Goal: Information Seeking & Learning: Learn about a topic

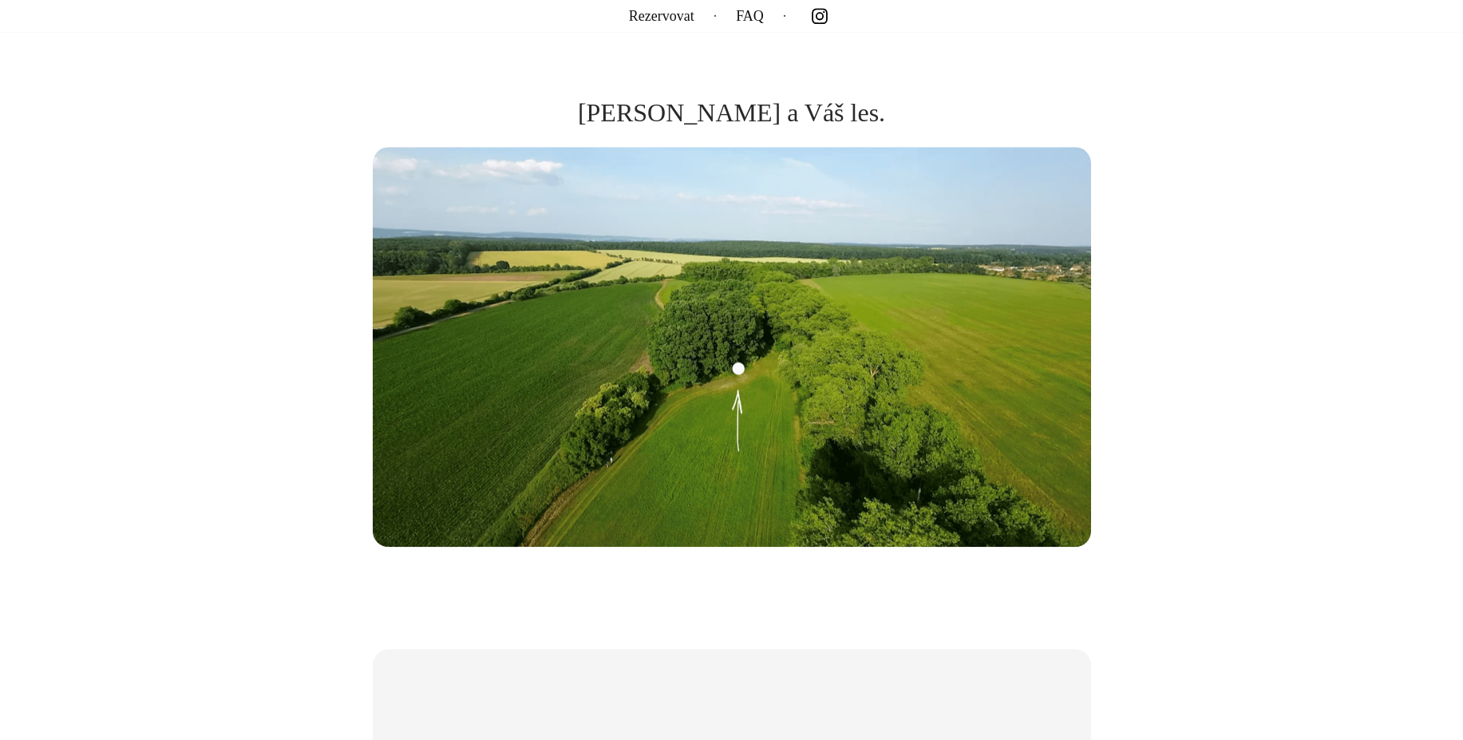
scroll to position [2577, 0]
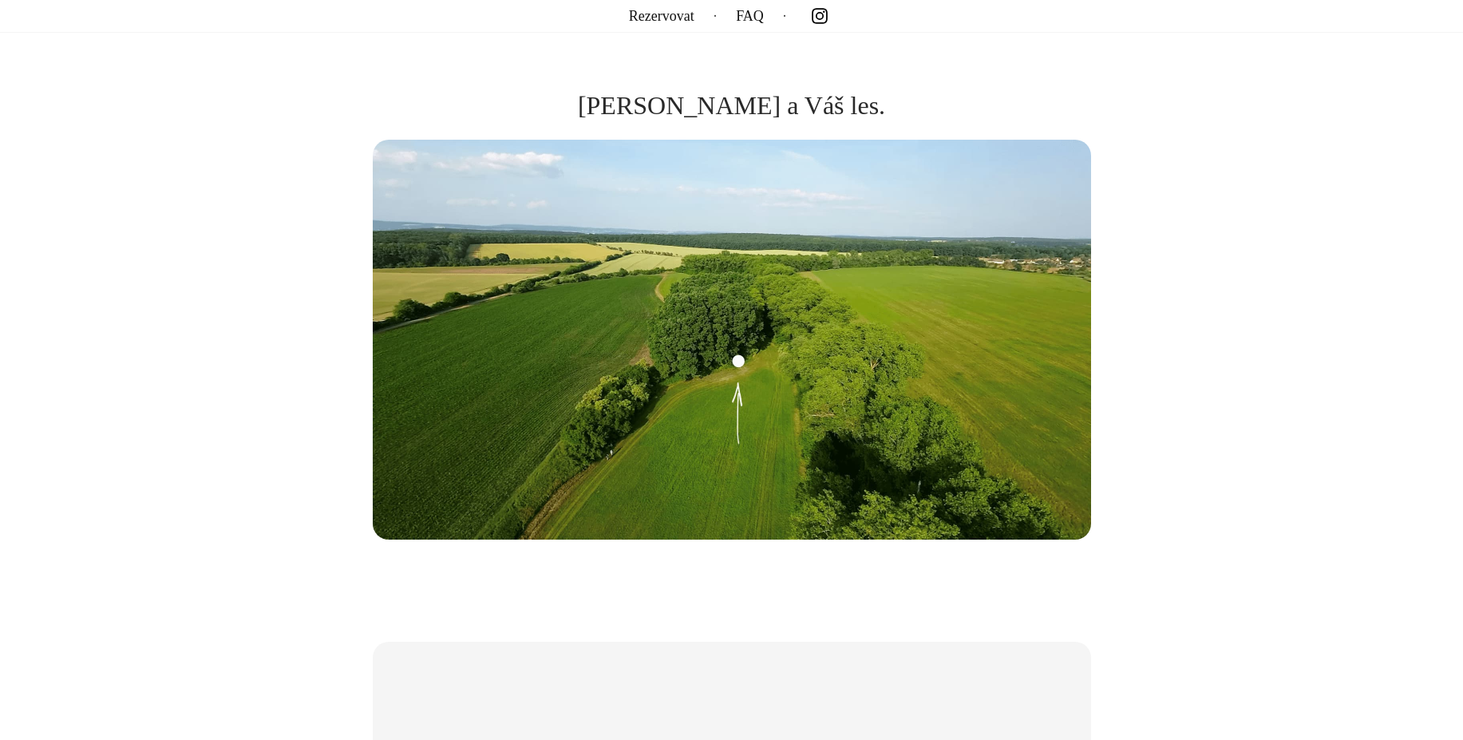
click at [947, 373] on img at bounding box center [732, 340] width 718 height 400
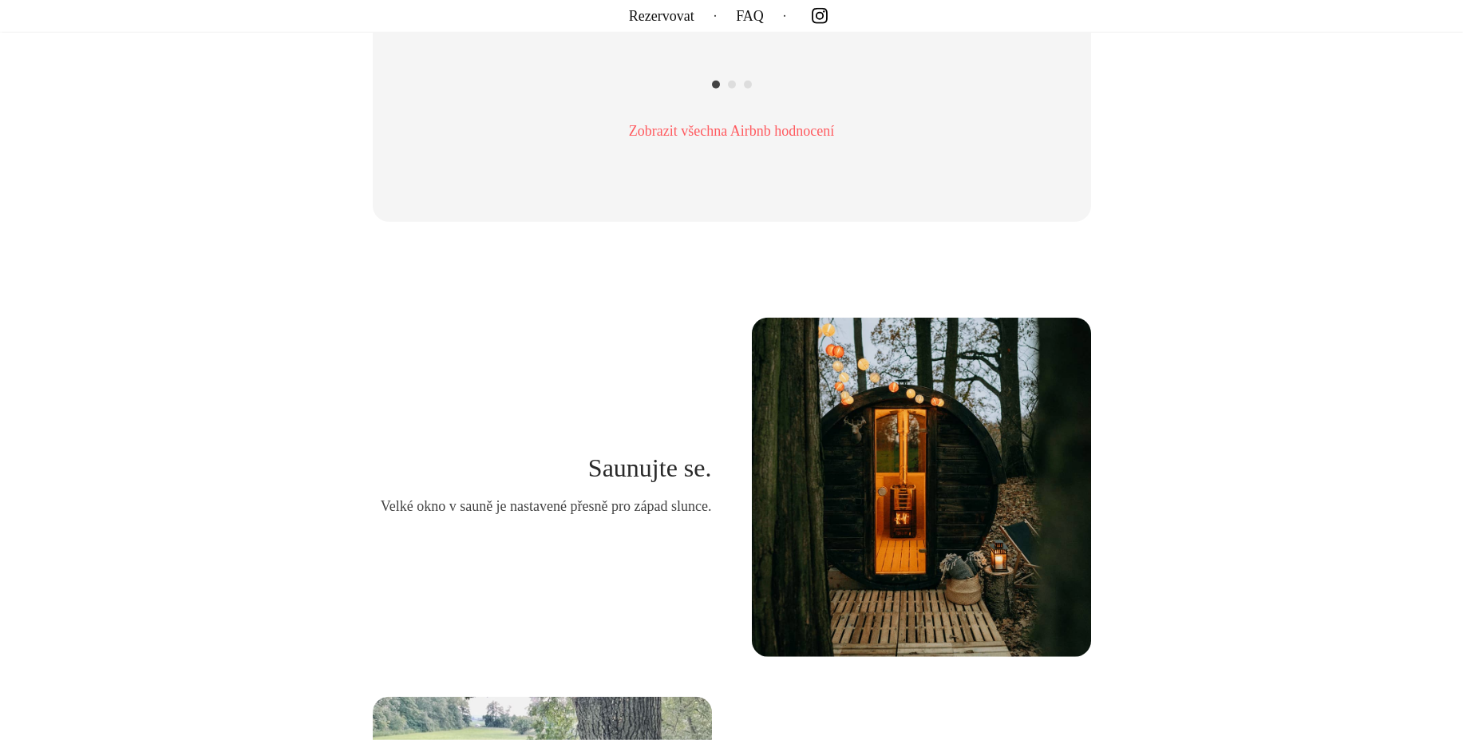
scroll to position [3527, 0]
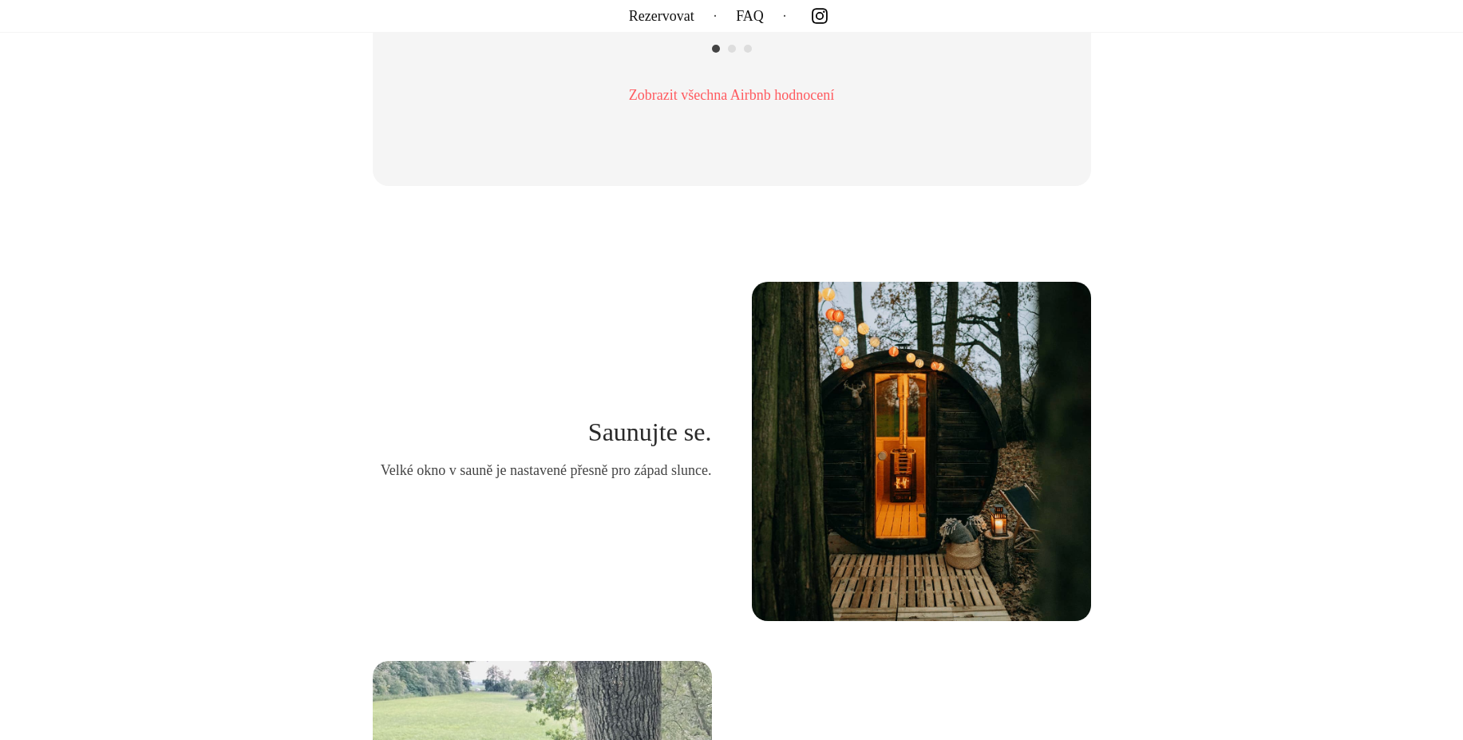
click at [908, 496] on img at bounding box center [921, 451] width 339 height 339
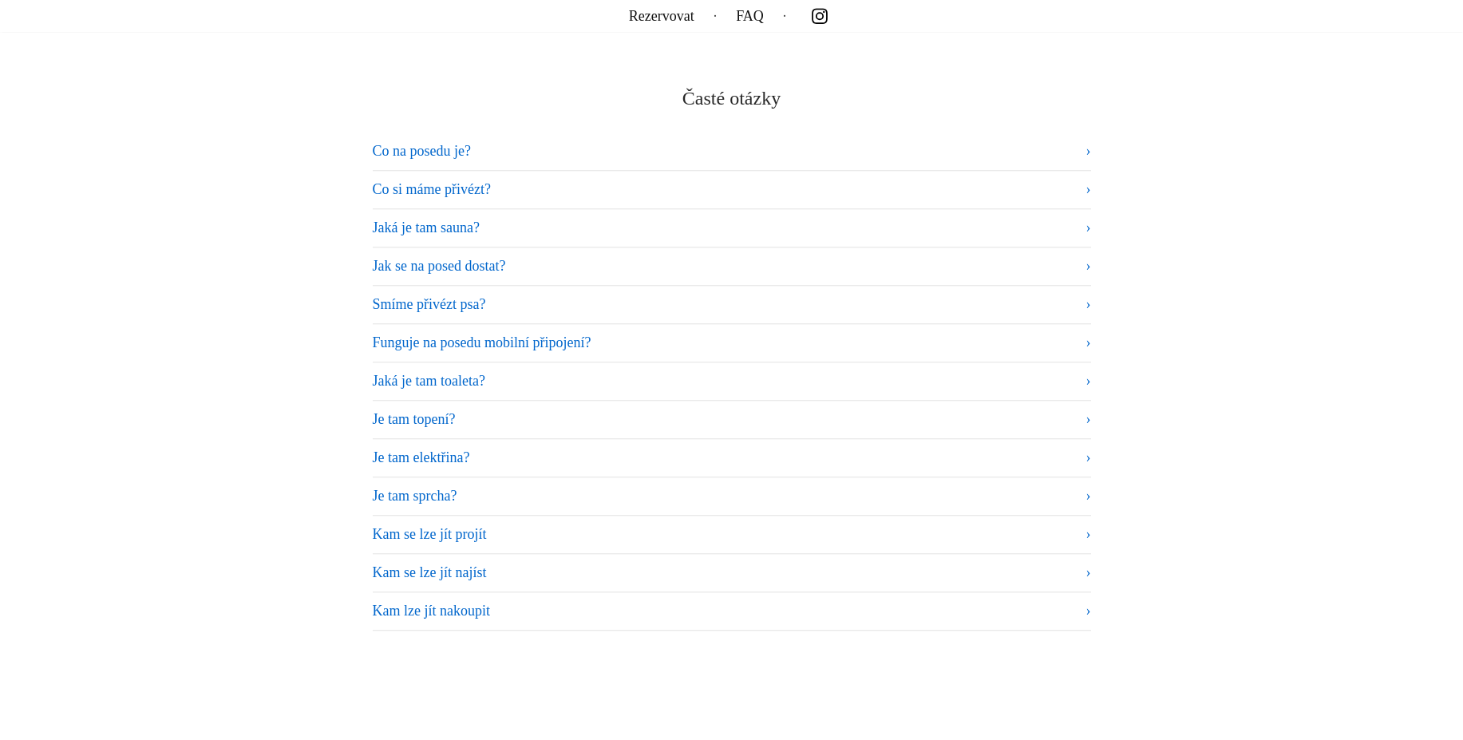
scroll to position [9631, 0]
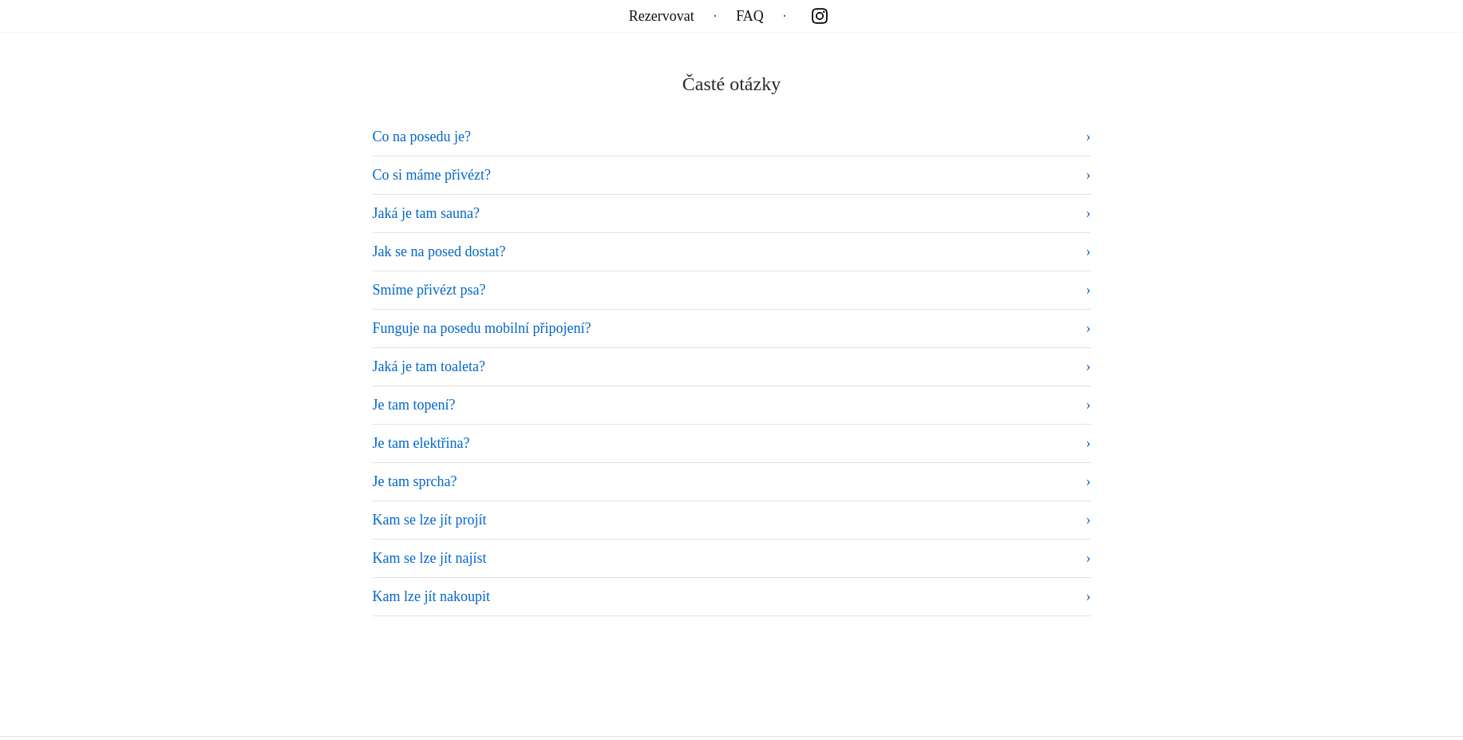
click at [557, 327] on summary "Funguje na posedu mobilní připojení?" at bounding box center [732, 329] width 718 height 22
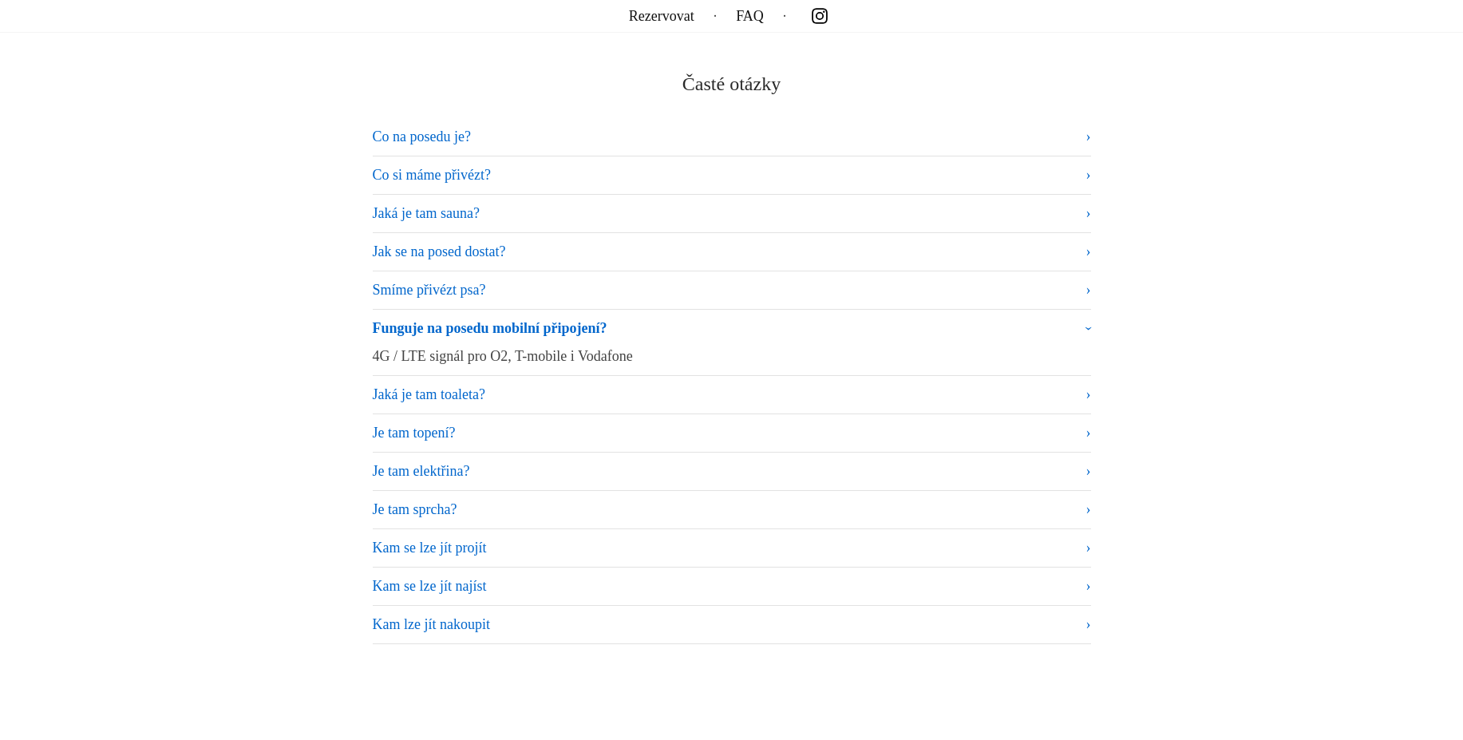
click at [1083, 318] on summary "Funguje na posedu mobilní připojení?" at bounding box center [732, 332] width 718 height 28
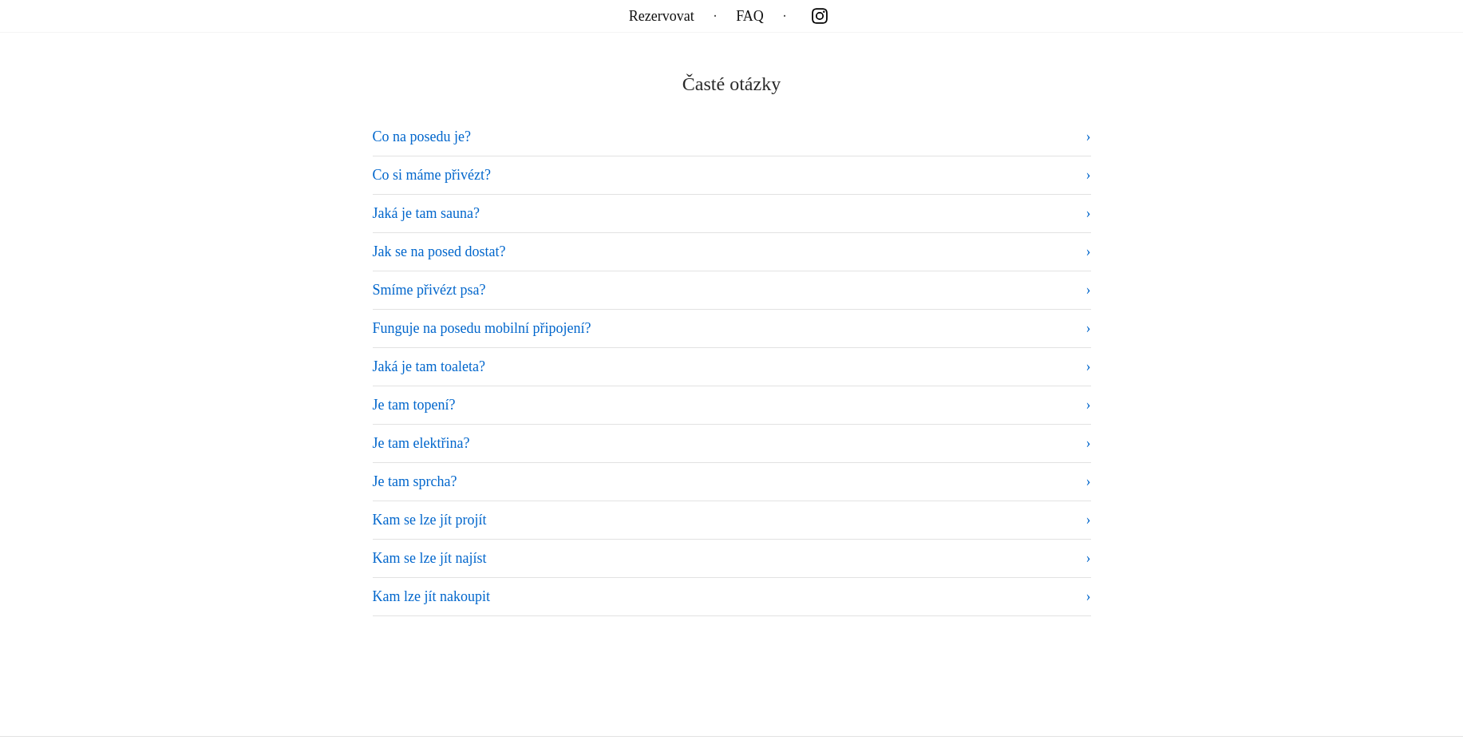
click at [422, 398] on summary "Je tam topení?" at bounding box center [732, 405] width 718 height 22
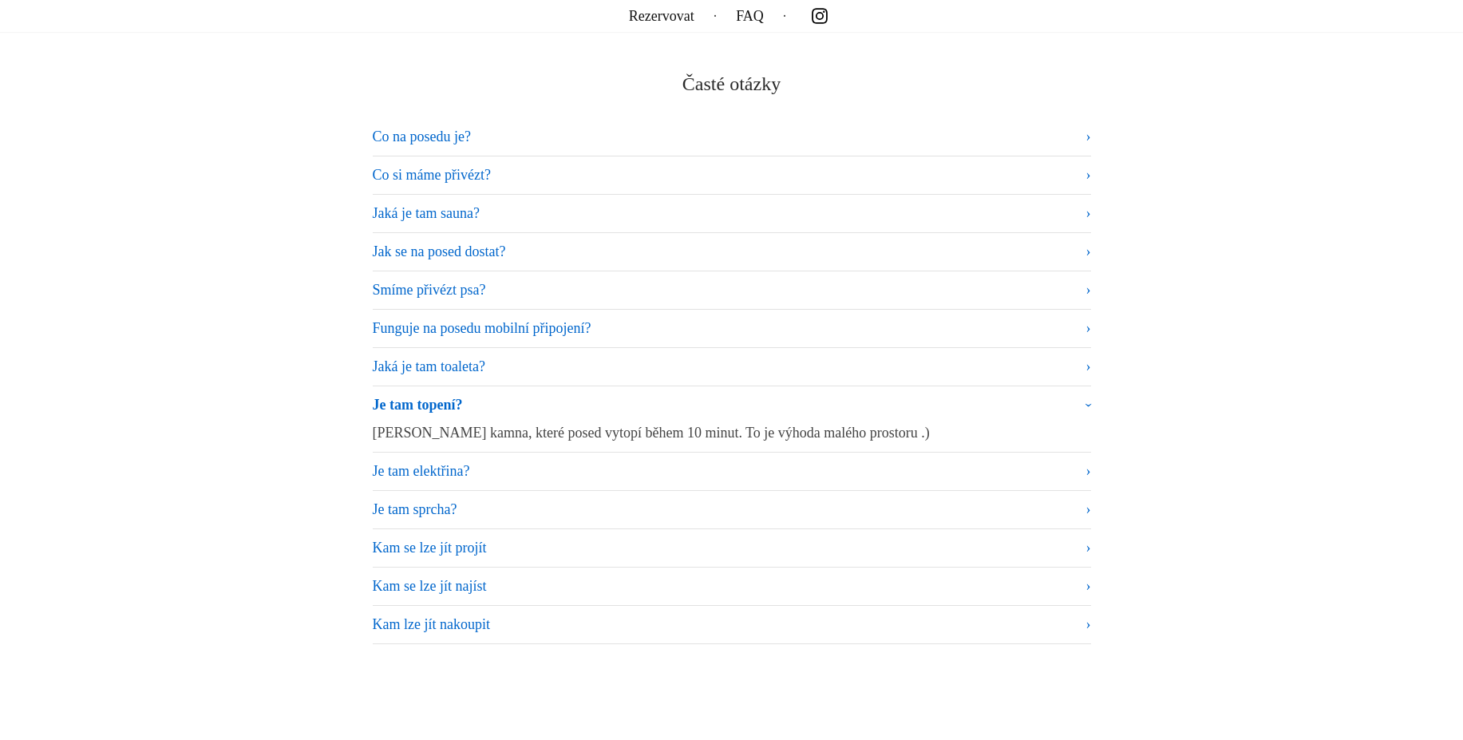
click at [405, 399] on summary "Je tam topení?" at bounding box center [732, 408] width 718 height 28
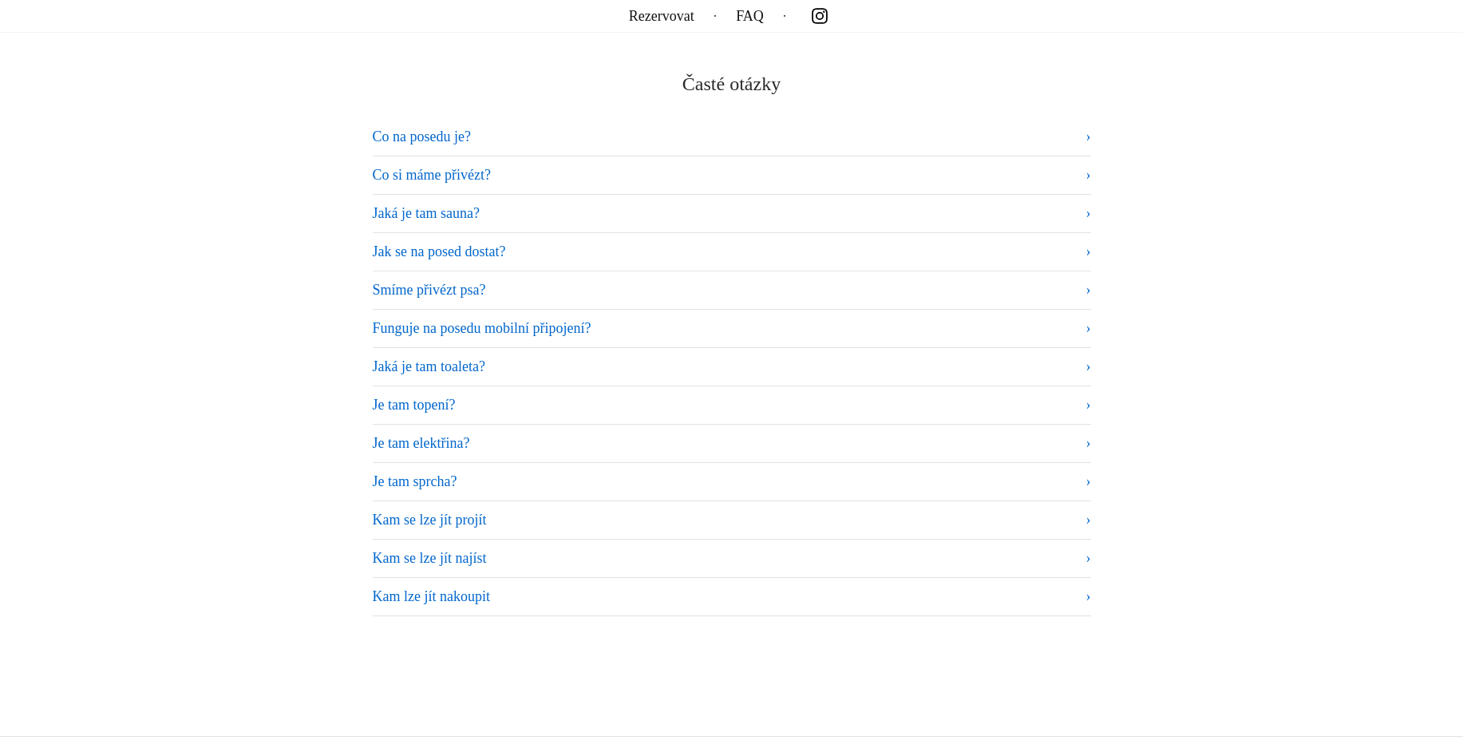
click at [421, 433] on summary "Je tam elektřina?" at bounding box center [732, 443] width 718 height 22
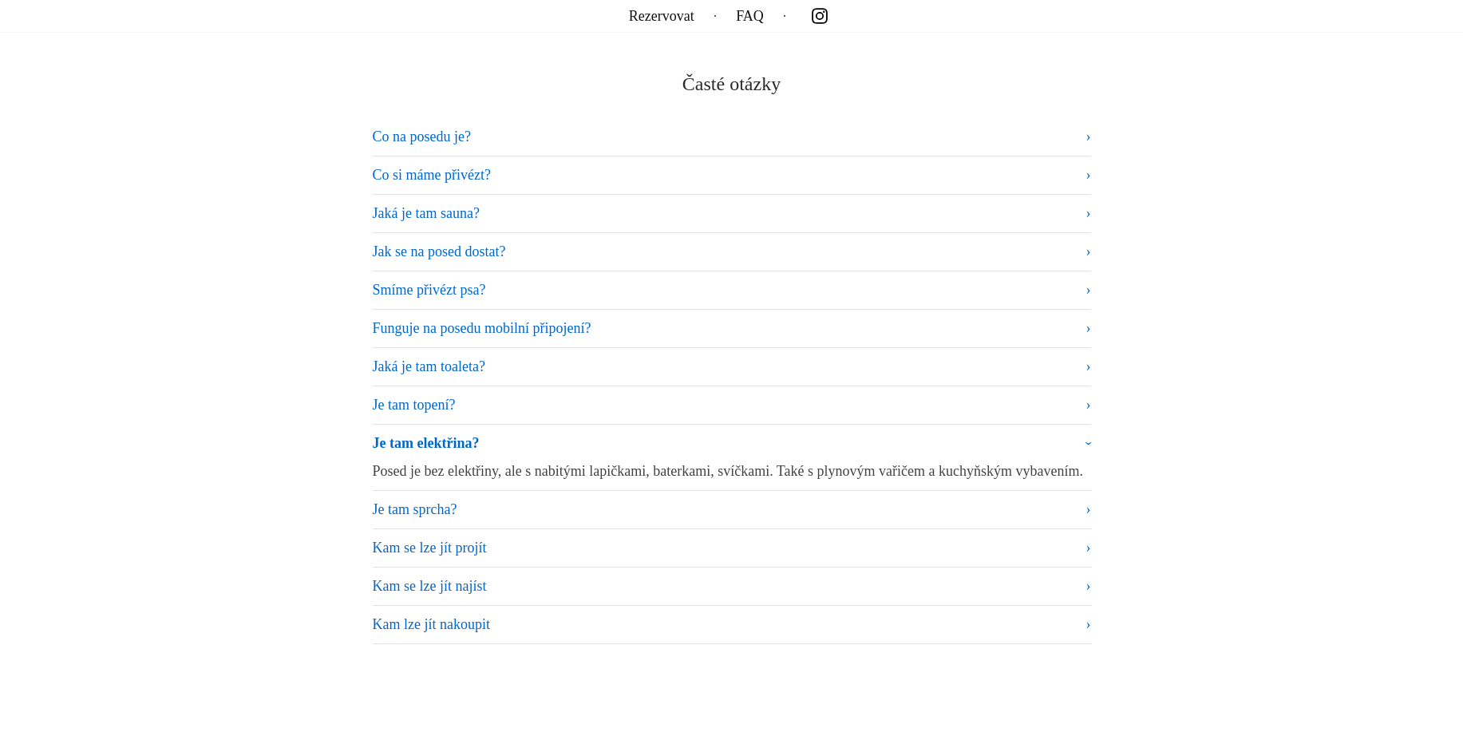
click at [415, 435] on summary "Je tam elektřina?" at bounding box center [732, 446] width 718 height 28
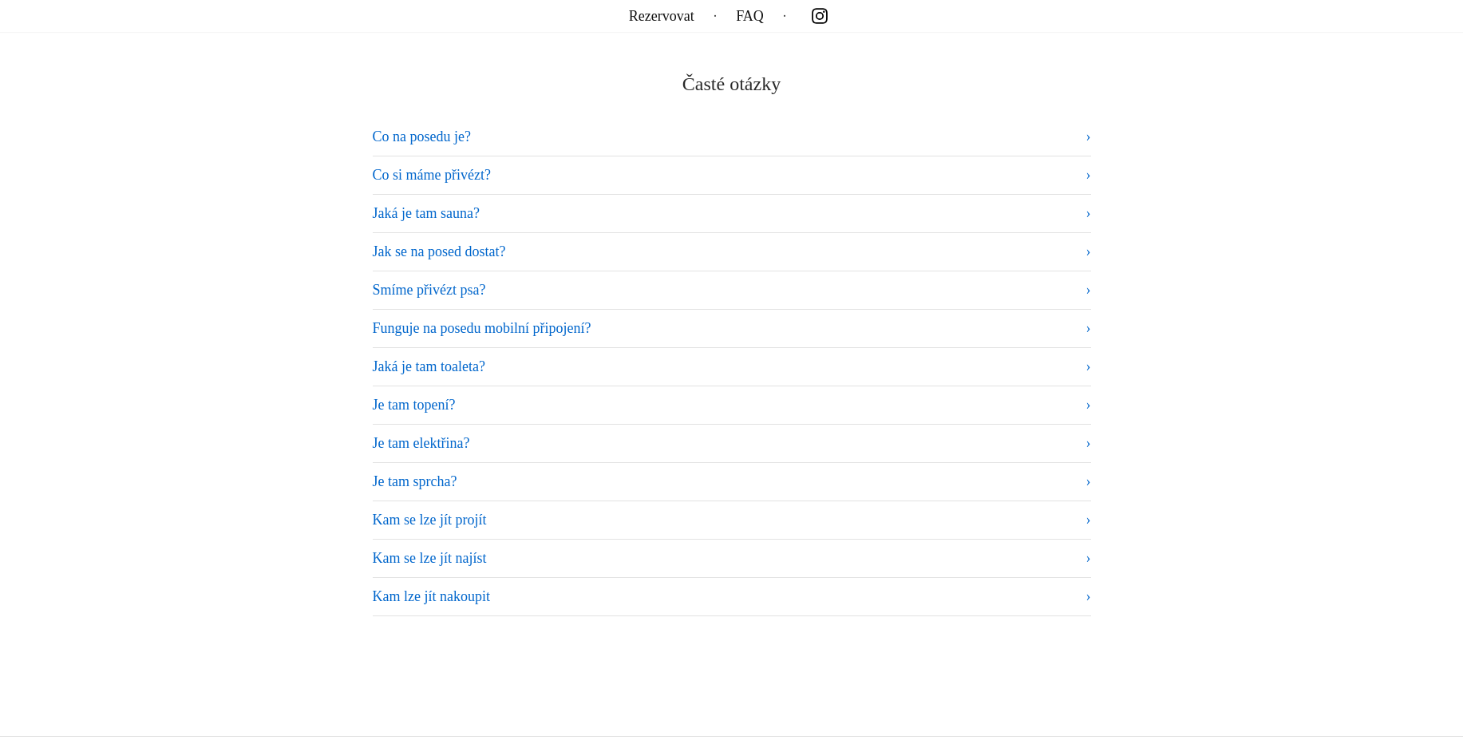
click at [434, 471] on summary "Je tam sprcha?" at bounding box center [732, 482] width 718 height 22
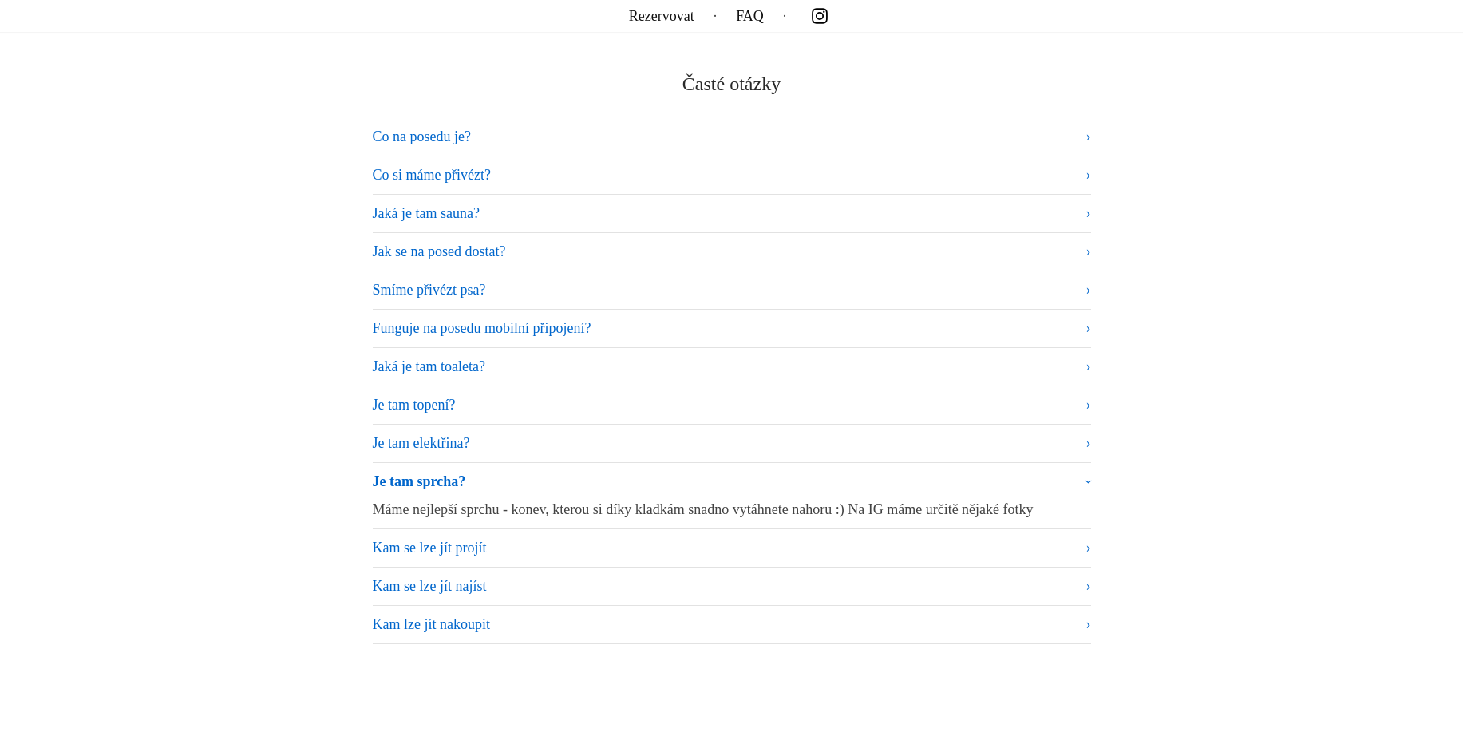
click at [433, 478] on summary "Je tam sprcha?" at bounding box center [732, 485] width 718 height 28
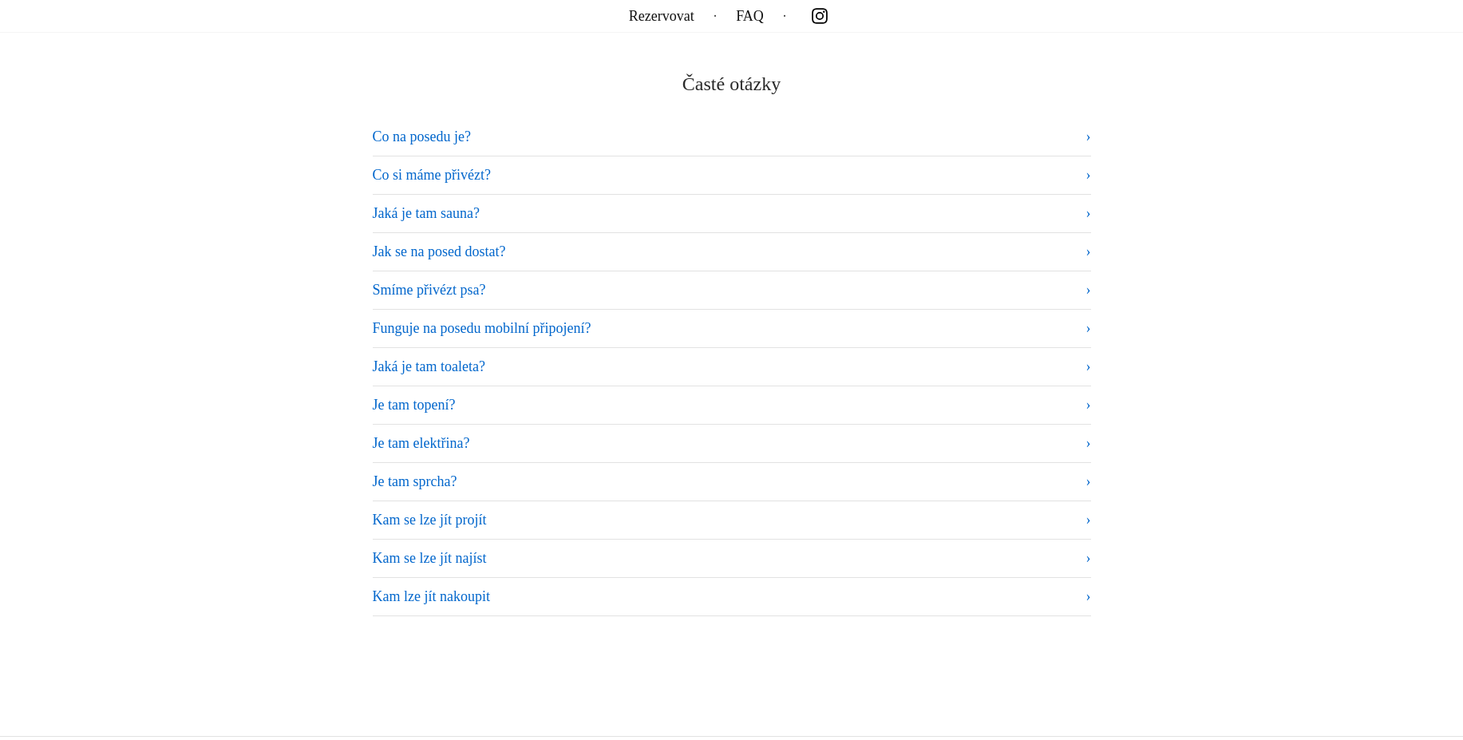
click at [433, 521] on summary "Kam se lze jít projít" at bounding box center [732, 520] width 718 height 22
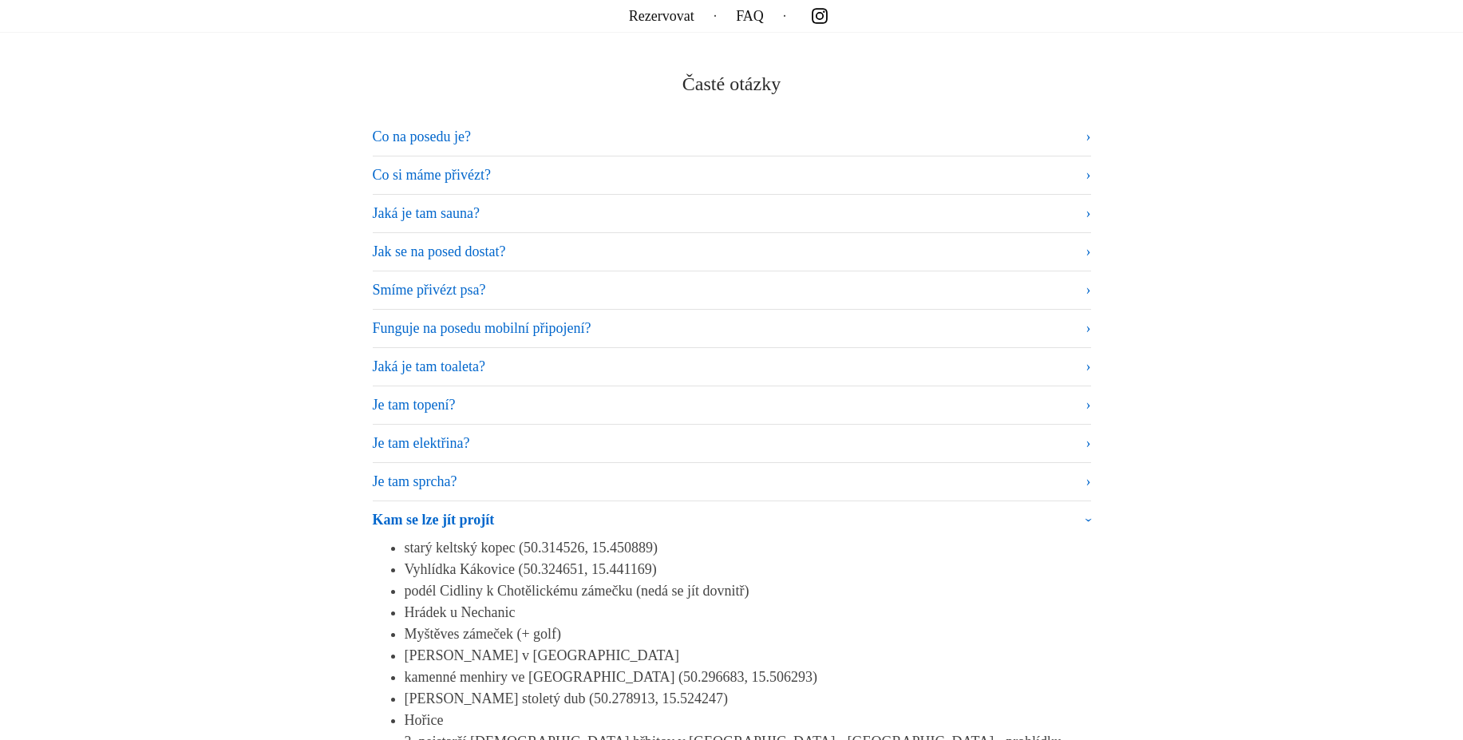
click at [433, 521] on summary "Kam se lze jít projít" at bounding box center [732, 523] width 718 height 28
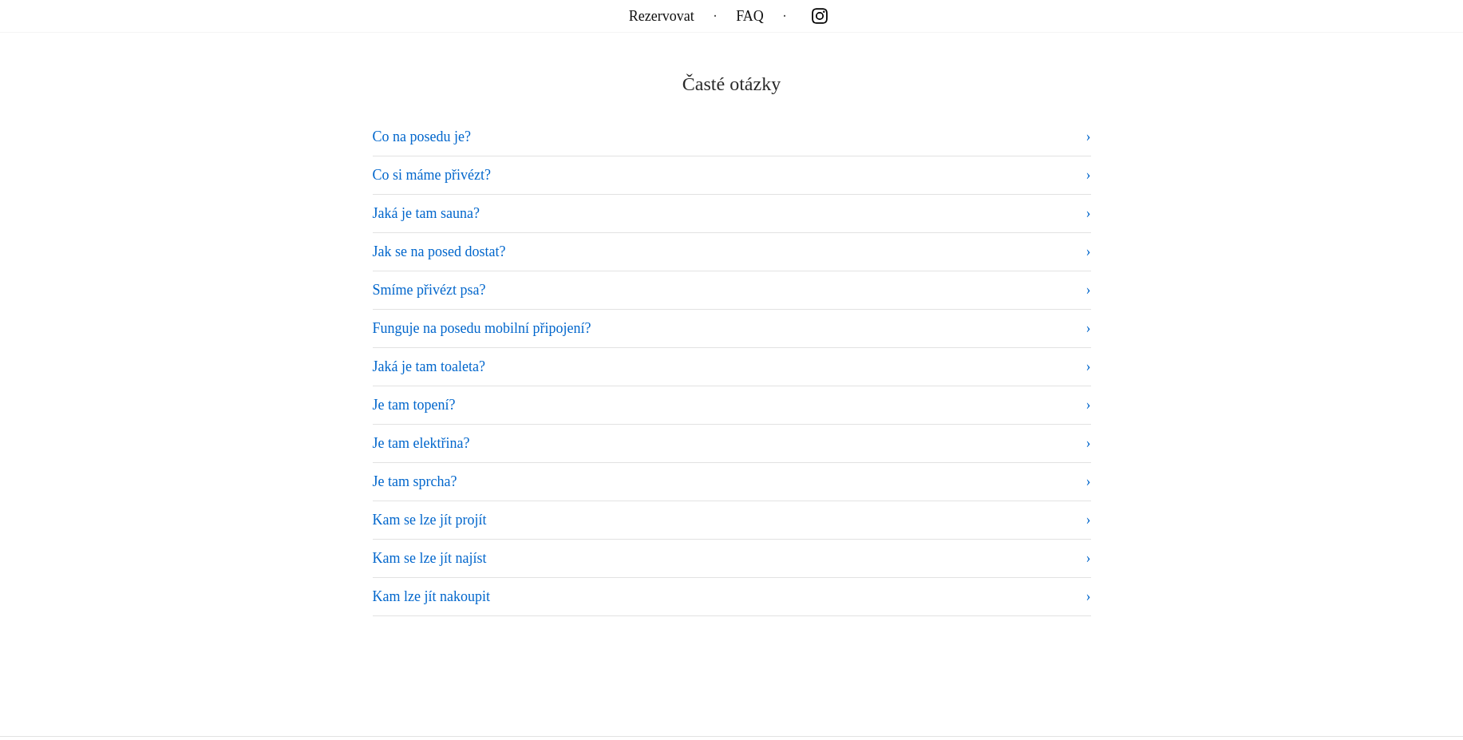
click at [410, 249] on summary "Jak se na posed dostat?" at bounding box center [732, 252] width 718 height 22
